Goal: Find contact information

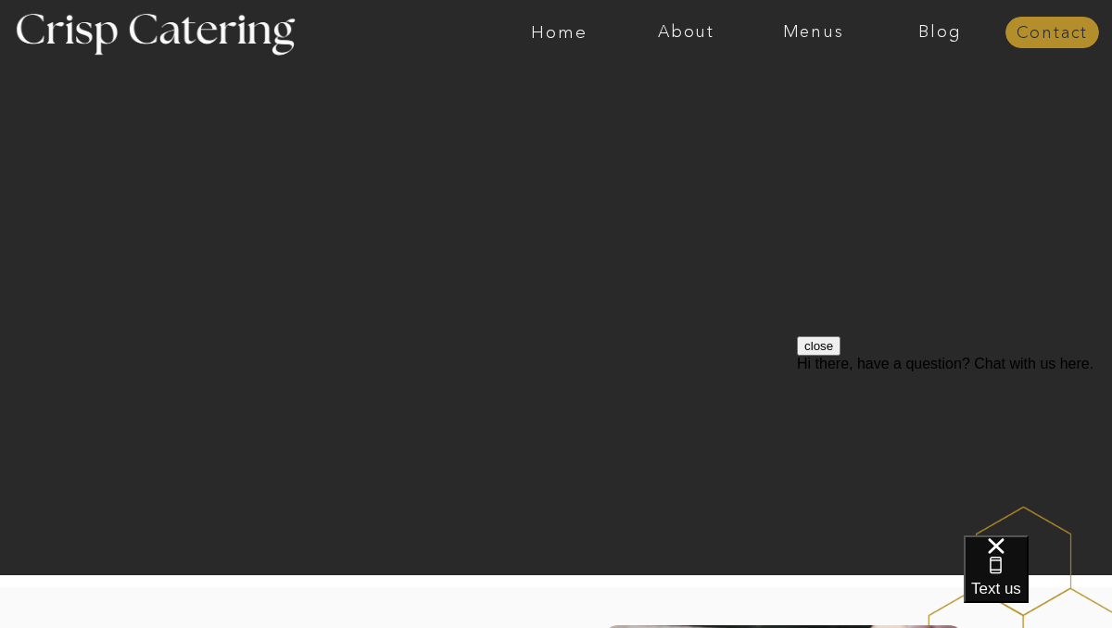
click at [1075, 33] on nav "Contact" at bounding box center [1053, 33] width 94 height 19
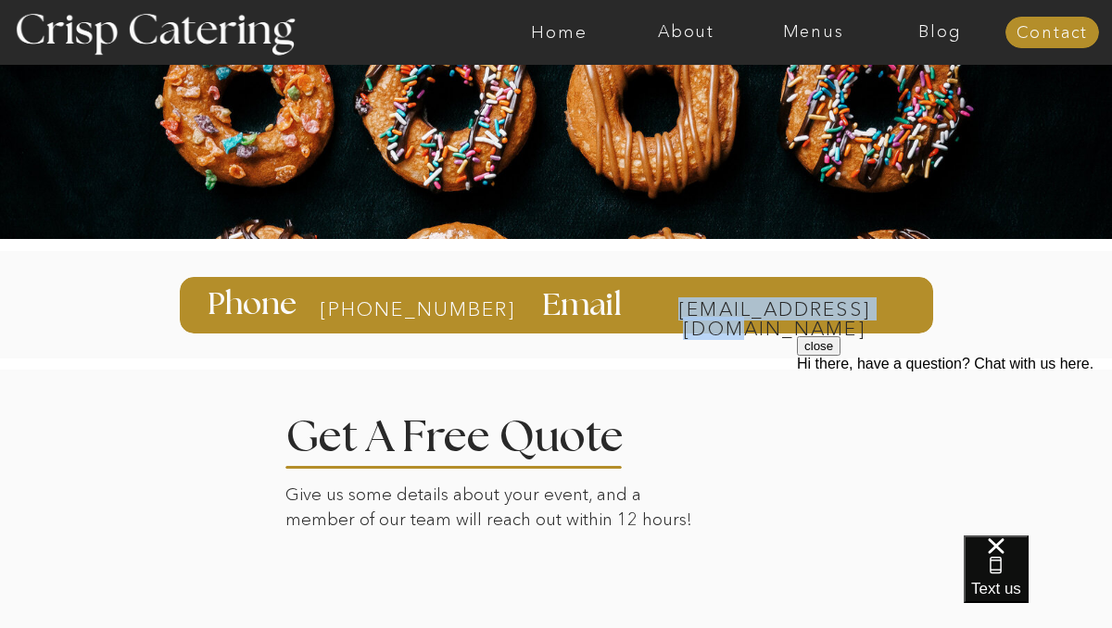
drag, startPoint x: 915, startPoint y: 309, endPoint x: 904, endPoint y: 313, distance: 12.0
click at [904, 313] on div "info@catercrisp.com Email 385-993-4062 Phone" at bounding box center [556, 304] width 1112 height 131
copy div "info@catercrisp.com"
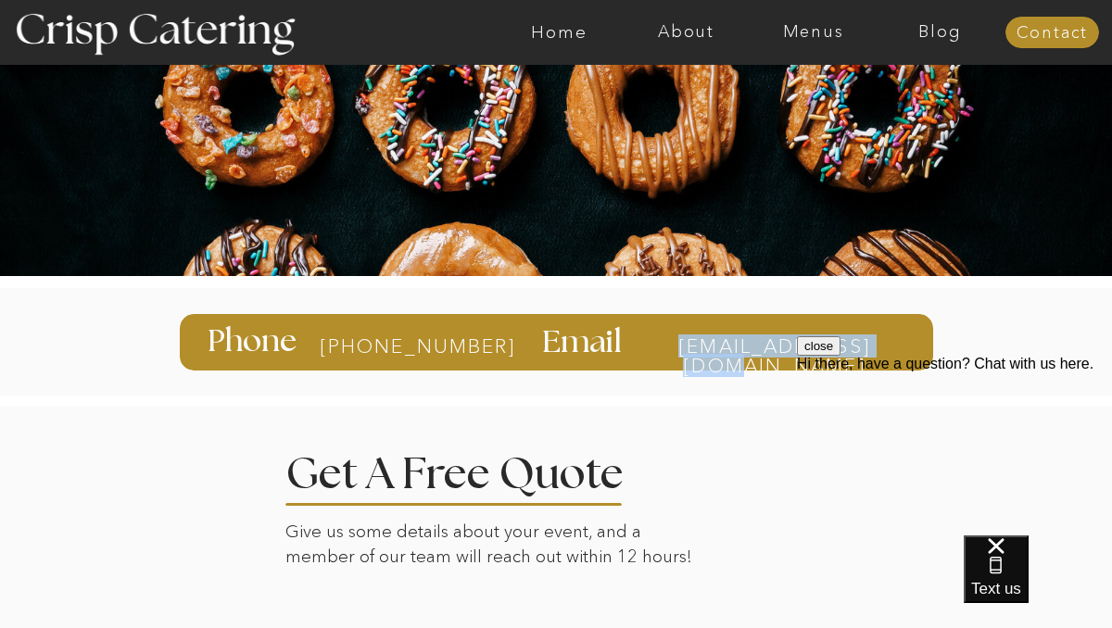
scroll to position [87, 0]
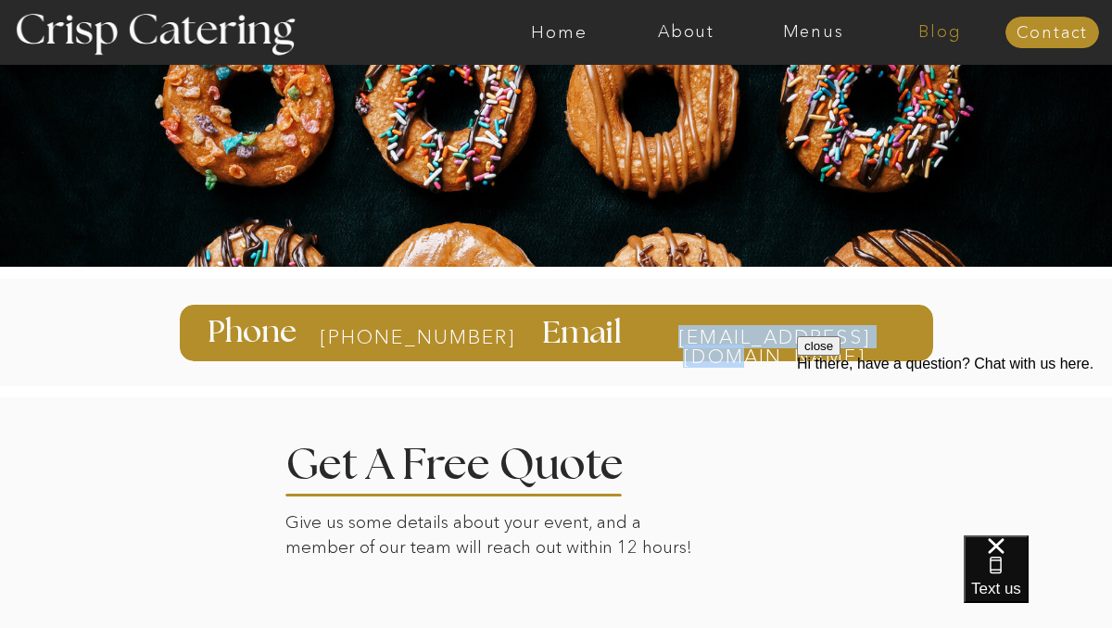
click at [947, 28] on nav "Blog" at bounding box center [940, 32] width 127 height 19
